Goal: Transaction & Acquisition: Purchase product/service

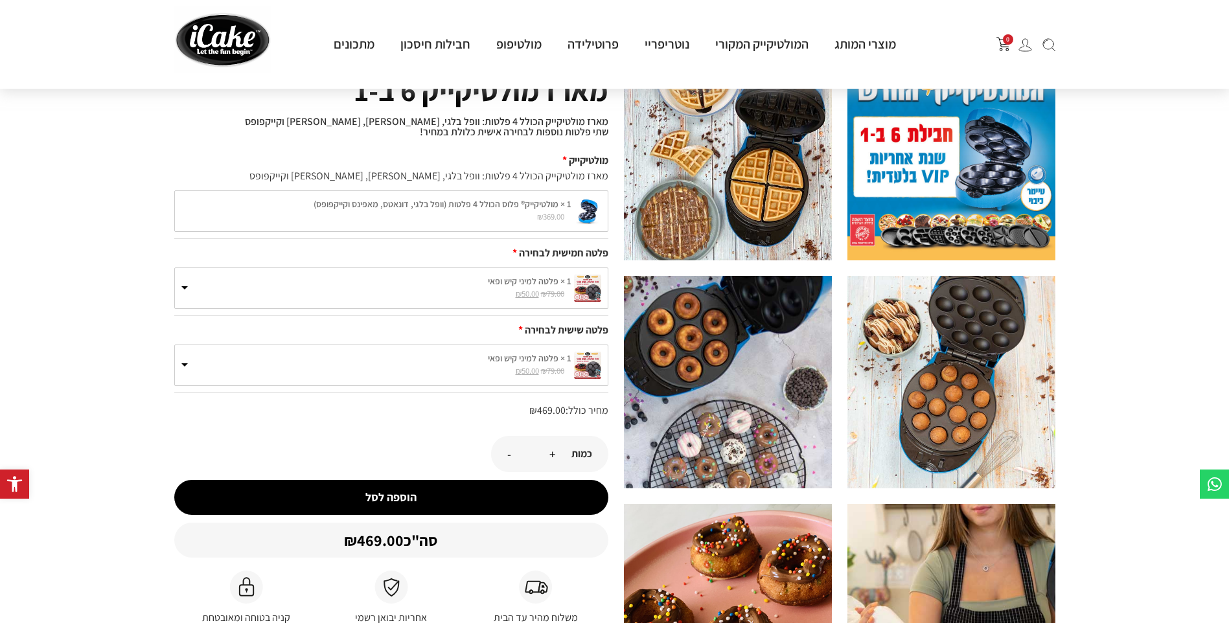
scroll to position [65, 0]
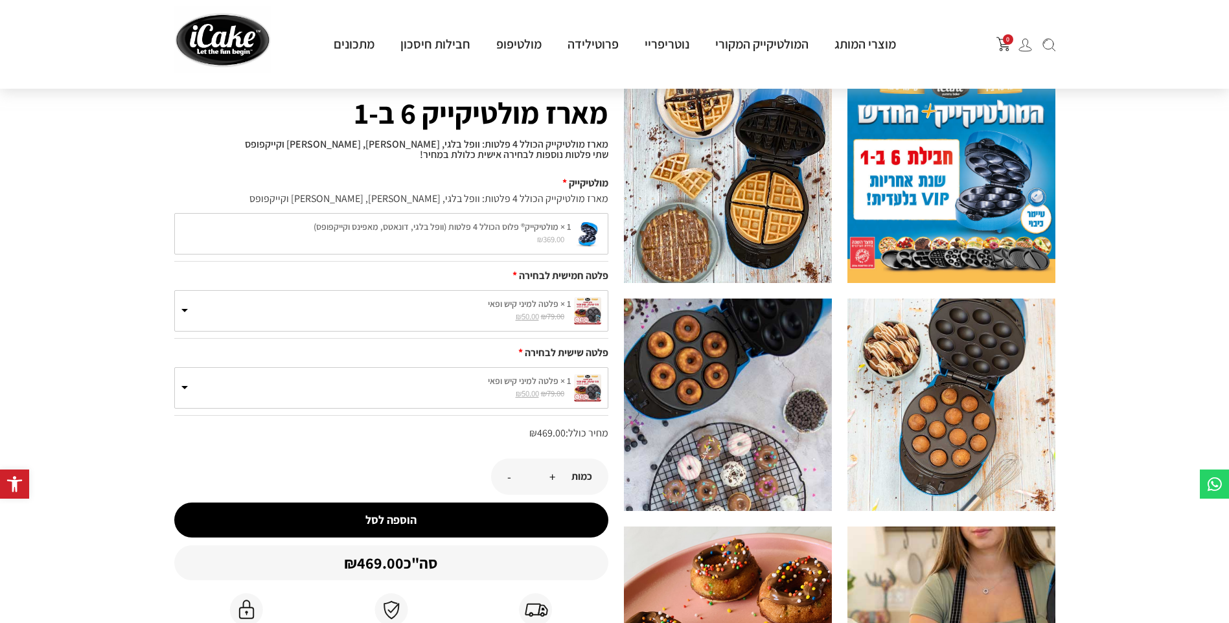
click at [185, 316] on small "₪ 79.00 המחיר המקורי היה: ₪79.00. ₪ 50.00 המחיר הנוכחי הוא: ₪50.00." at bounding box center [375, 317] width 389 height 12
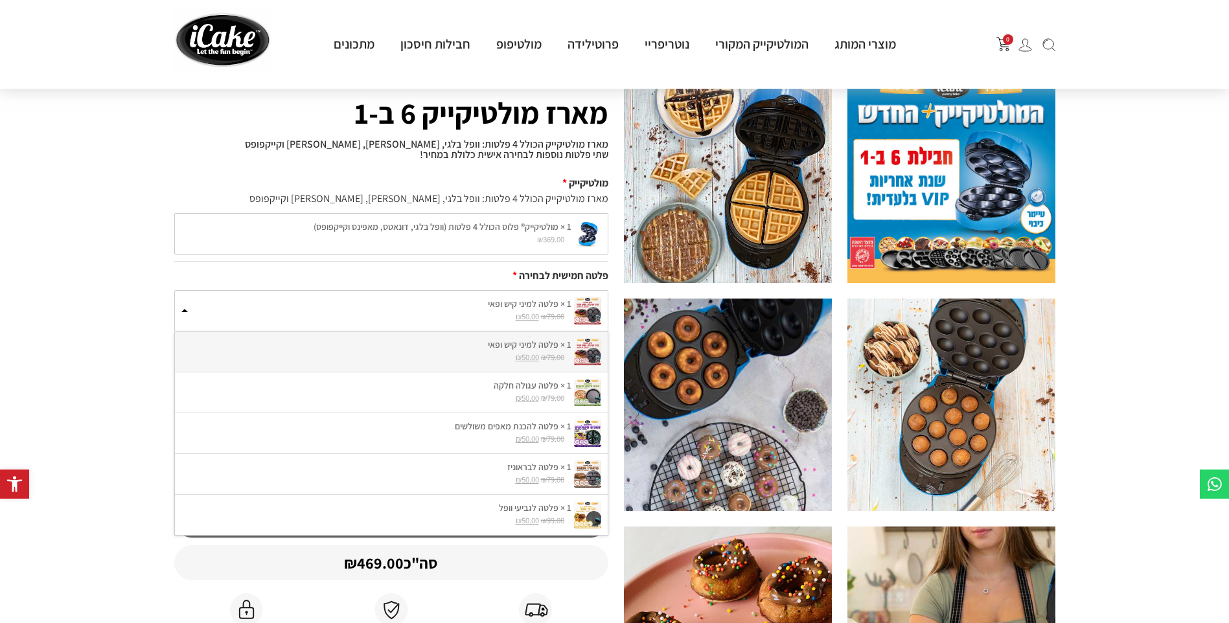
click at [188, 314] on small "₪ 79.00 המחיר המקורי היה: ₪79.00. ₪ 50.00 המחיר הנוכחי הוא: ₪50.00." at bounding box center [375, 317] width 389 height 12
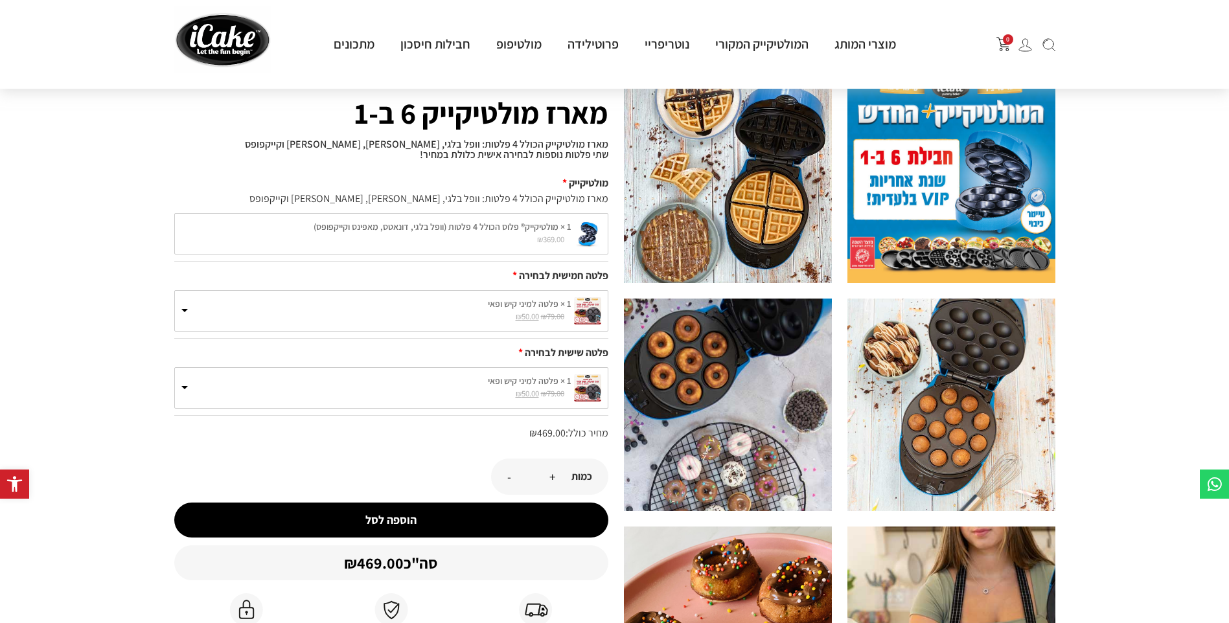
click at [220, 386] on label "1 × פלטה למיני קיש ופאי" at bounding box center [391, 381] width 420 height 14
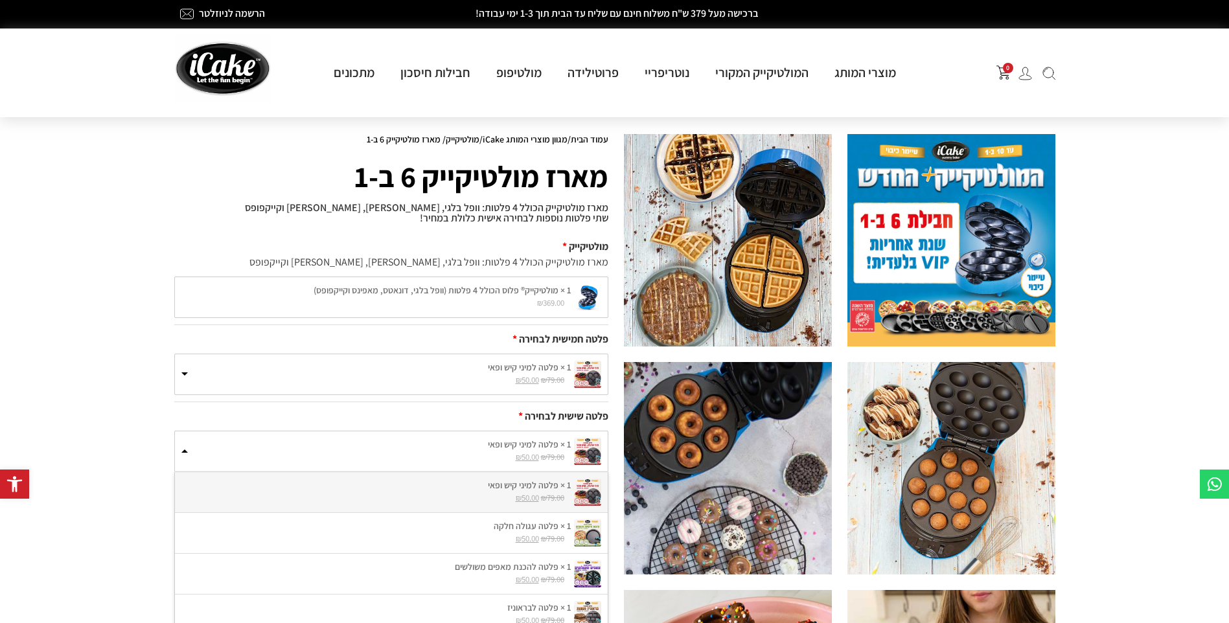
scroll to position [0, 0]
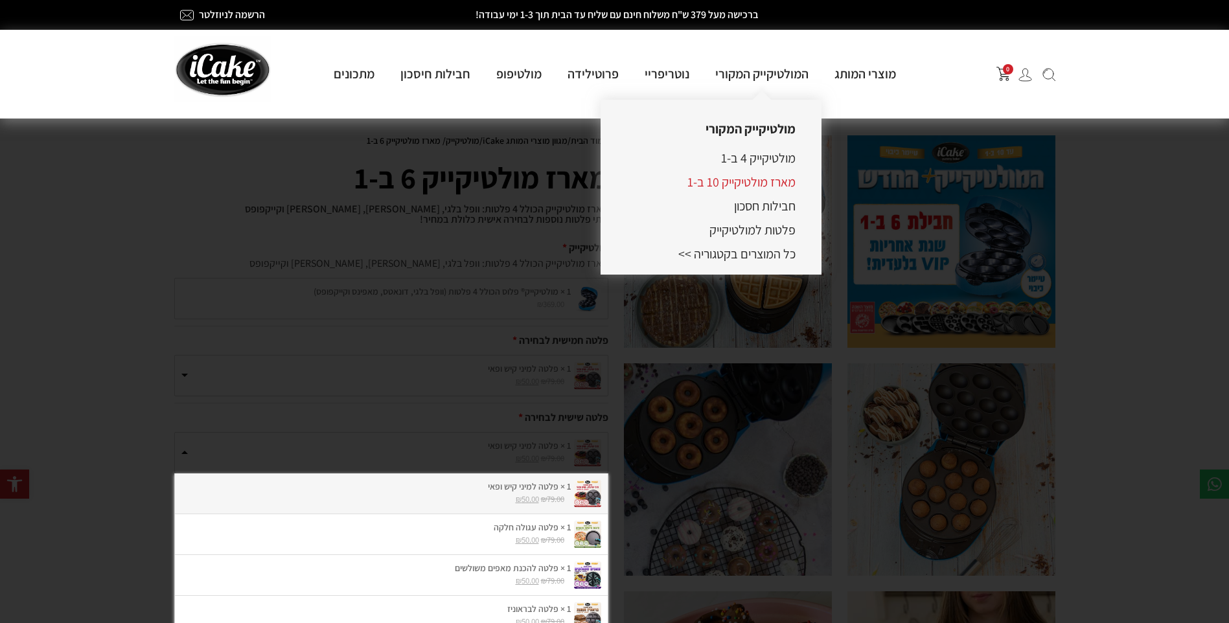
click at [738, 185] on link "מארז מולטיקייק 10 ב-1" at bounding box center [741, 182] width 108 height 17
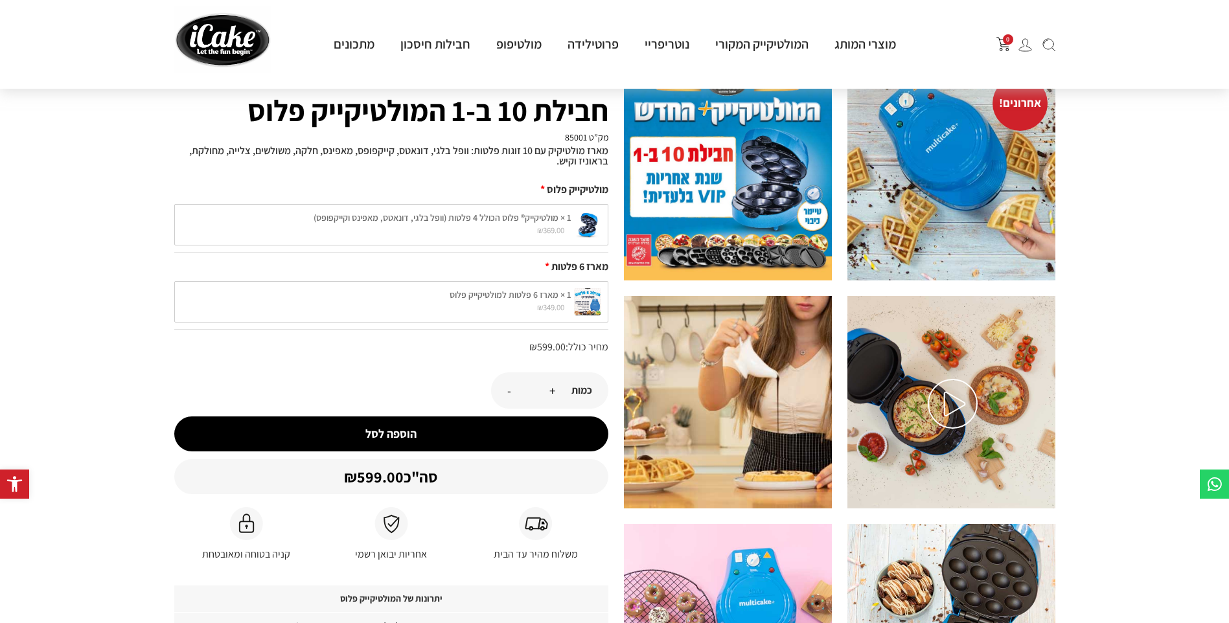
scroll to position [65, 0]
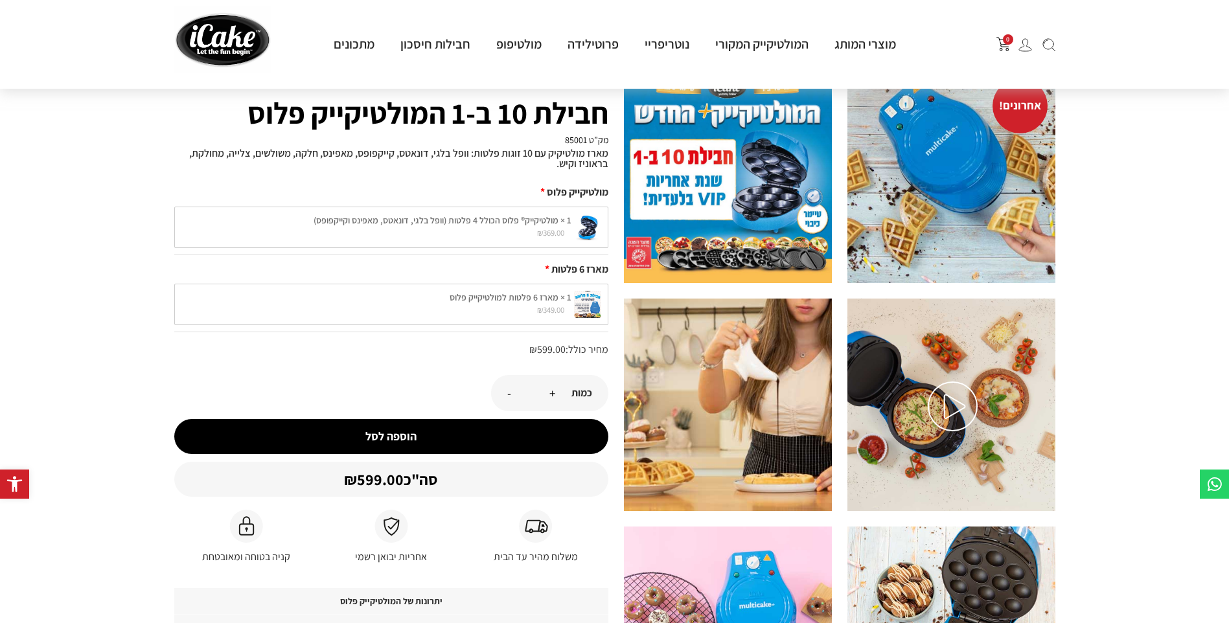
click at [425, 308] on div "1 × מארז 6 פלטות למולטיקייק פלוס ₪ 349.00 1 × מארז 6 פלטות למולטיקייק פלוס ₪ 34…" at bounding box center [391, 304] width 434 height 41
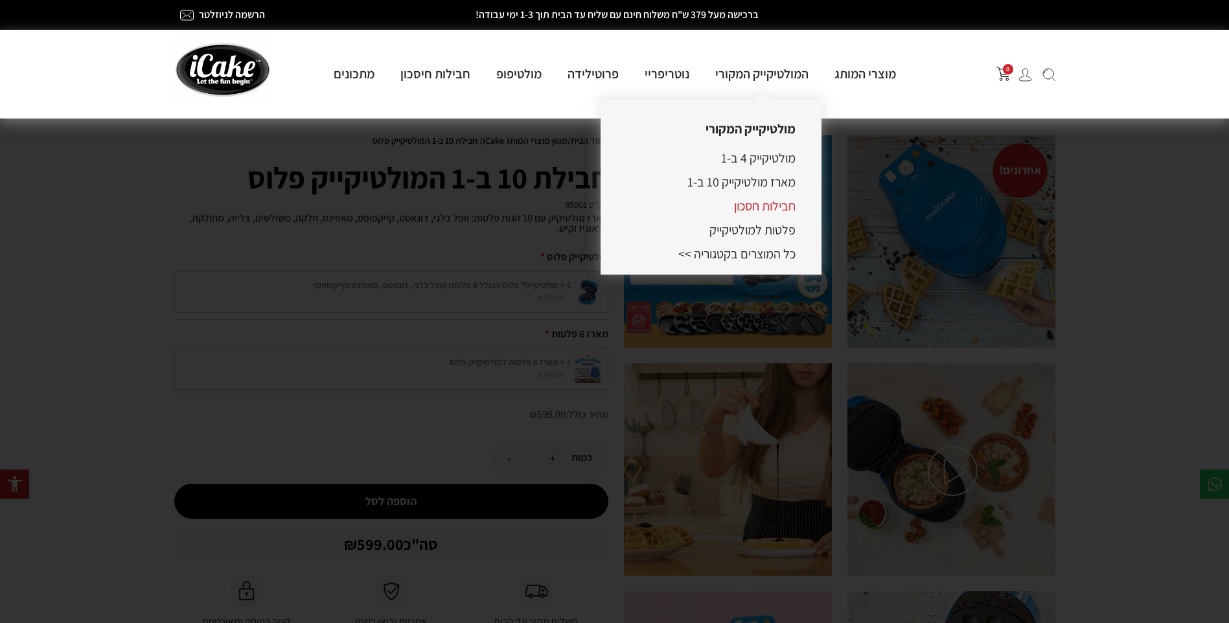
click at [764, 207] on link "חבילות חסכון" at bounding box center [765, 206] width 62 height 17
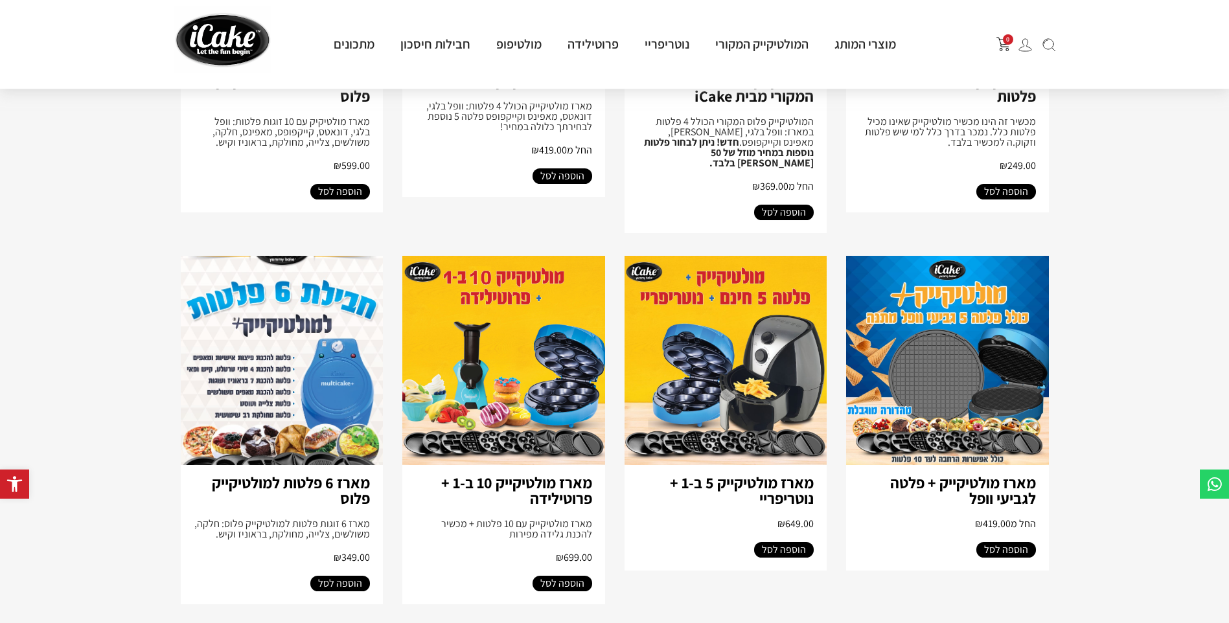
scroll to position [389, 0]
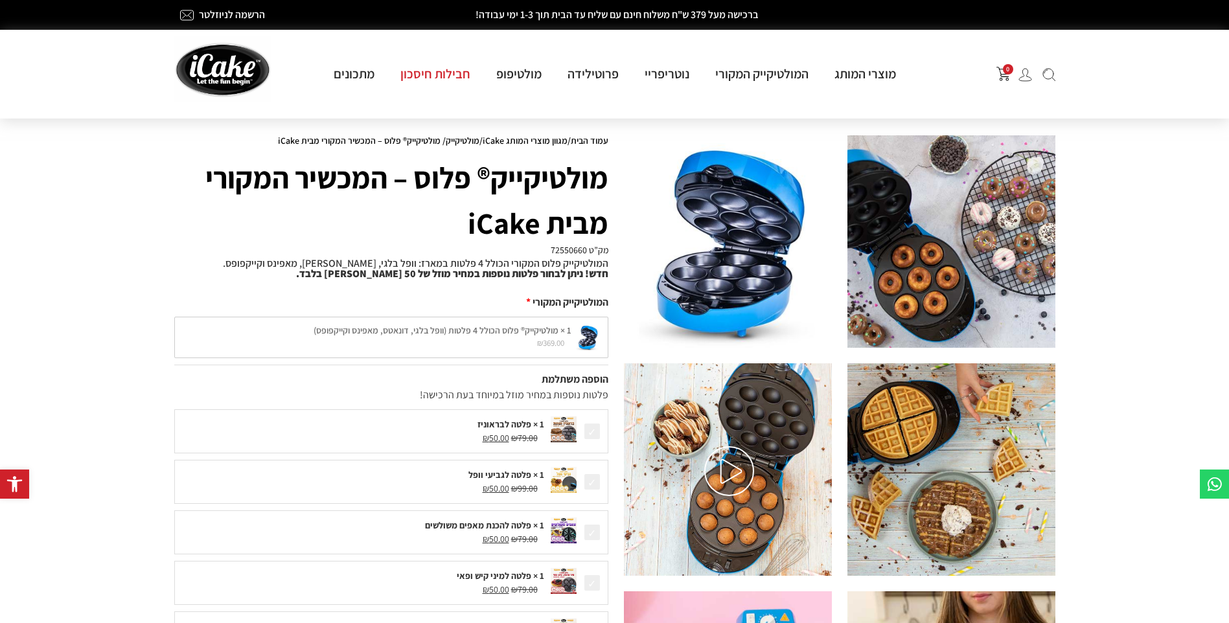
click at [429, 74] on link "חבילות חיסכון" at bounding box center [435, 73] width 96 height 17
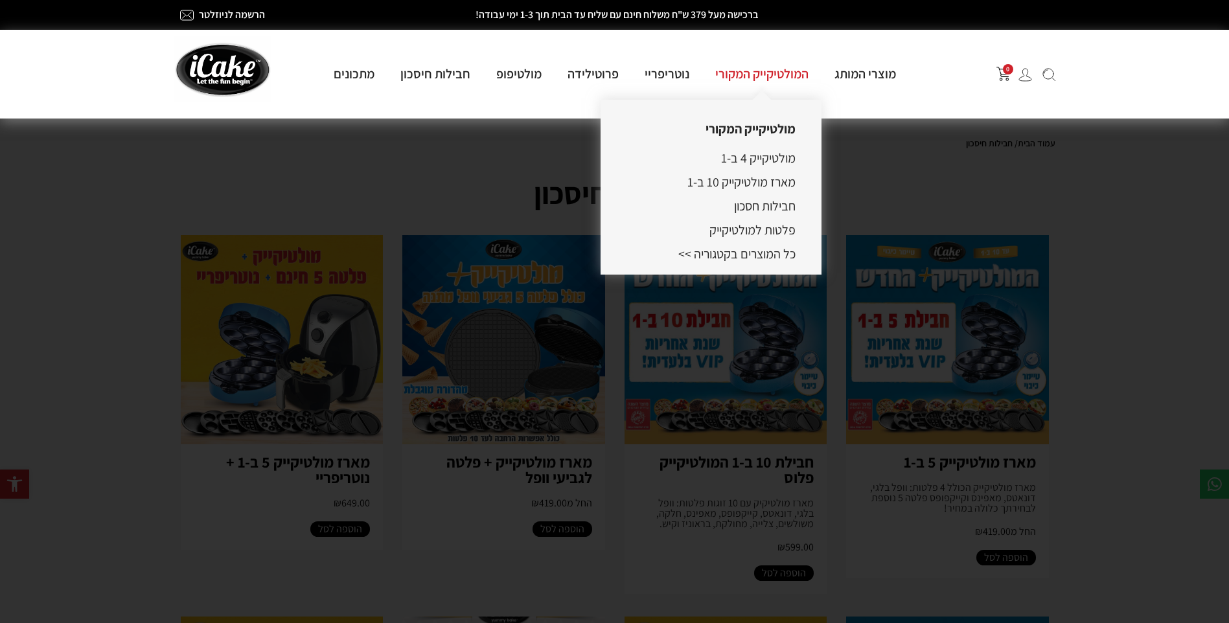
click at [778, 76] on link "המולטיקייק המקורי" at bounding box center [761, 73] width 119 height 17
